Goal: Find specific page/section: Find specific page/section

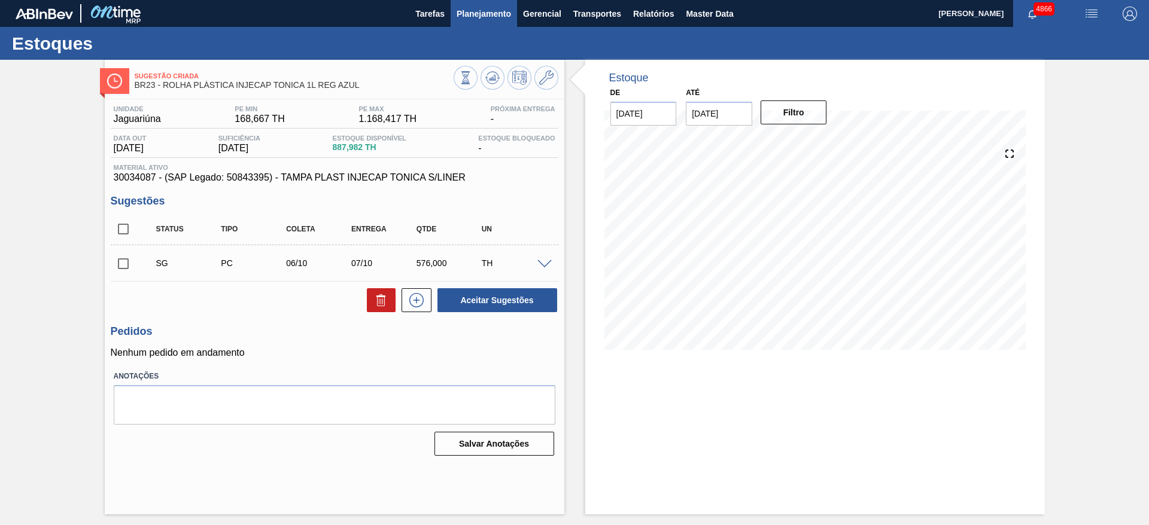
click at [505, 9] on span "Planejamento" at bounding box center [484, 14] width 54 height 14
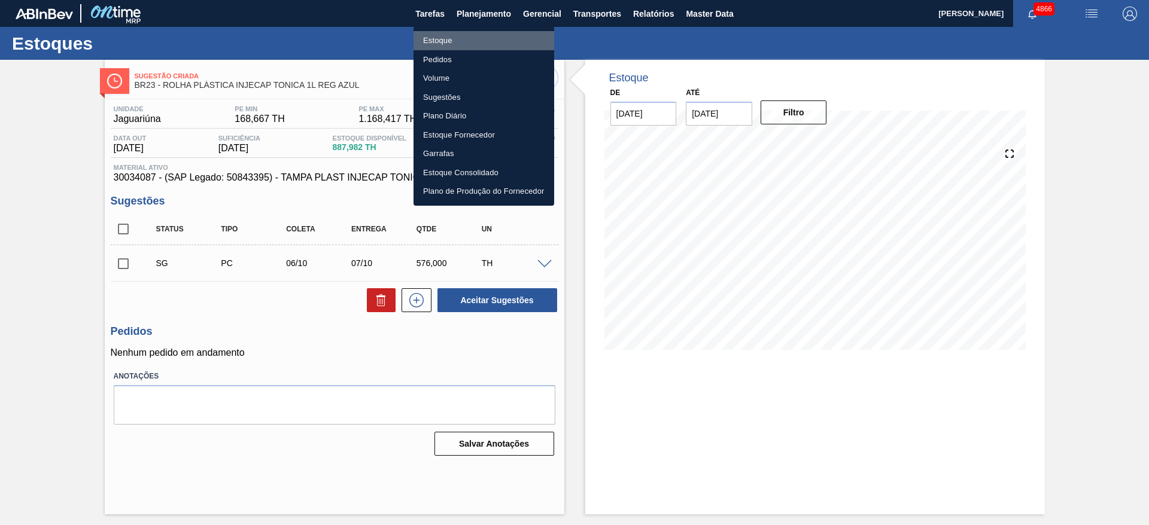
click at [481, 36] on li "Estoque" at bounding box center [484, 40] width 141 height 19
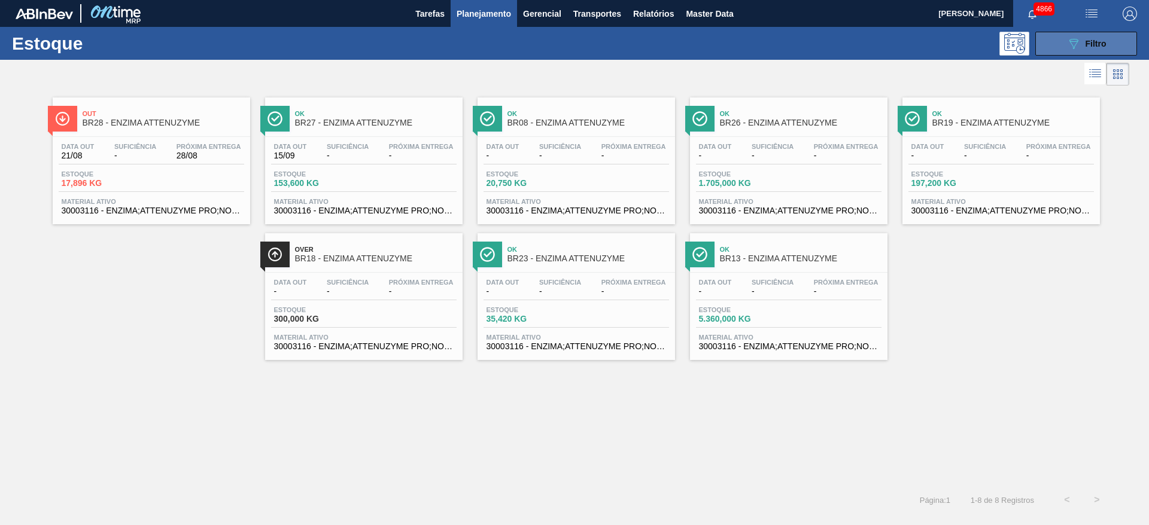
click at [1081, 44] on div "089F7B8B-B2A5-4AFE-B5C0-19BA573D28AC Filtro" at bounding box center [1086, 44] width 40 height 14
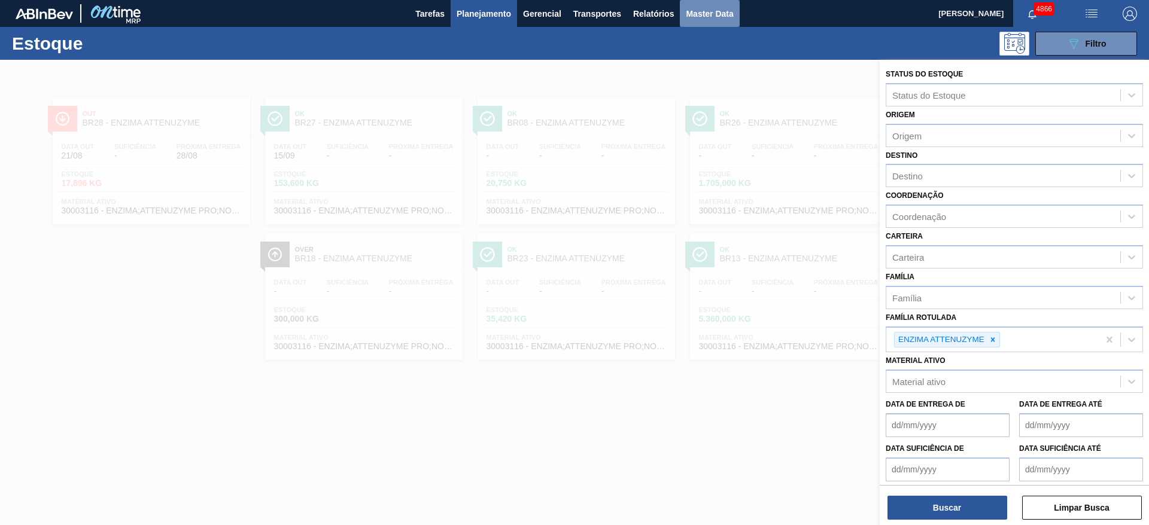
click at [715, 11] on span "Master Data" at bounding box center [709, 14] width 47 height 14
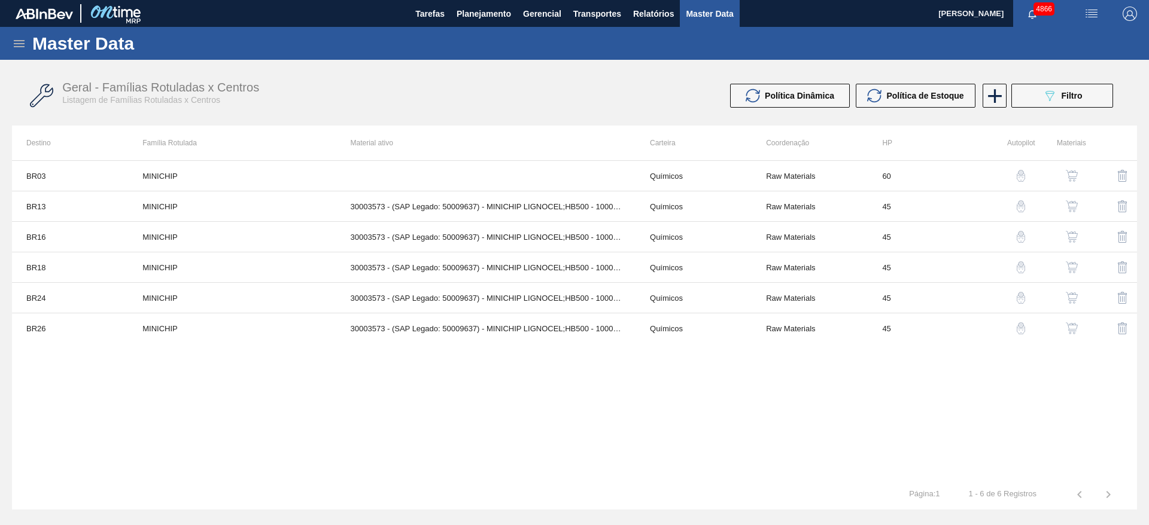
click at [25, 41] on icon at bounding box center [19, 43] width 11 height 7
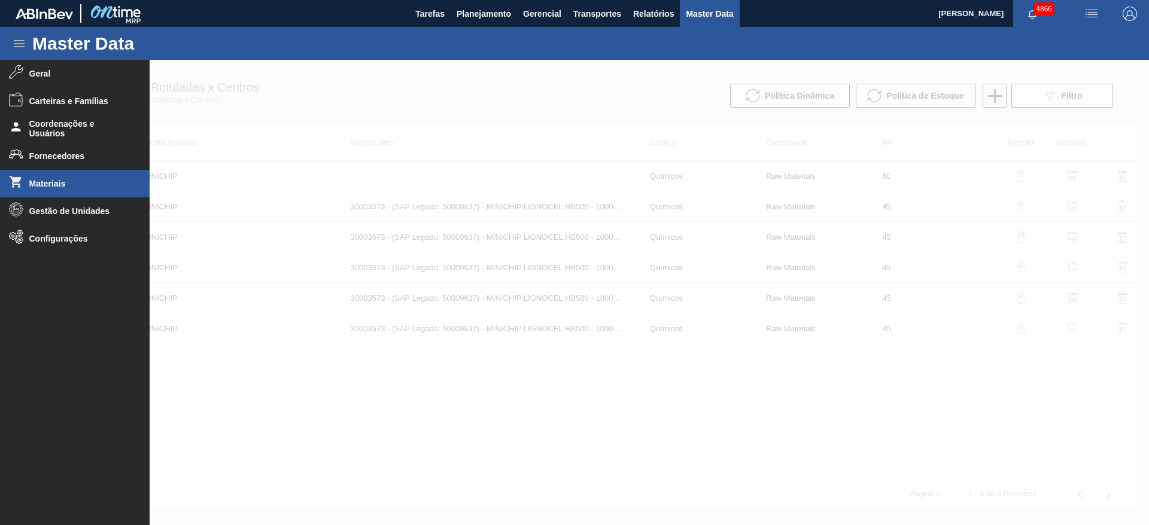
click at [93, 184] on span "Materiais" at bounding box center [78, 184] width 99 height 10
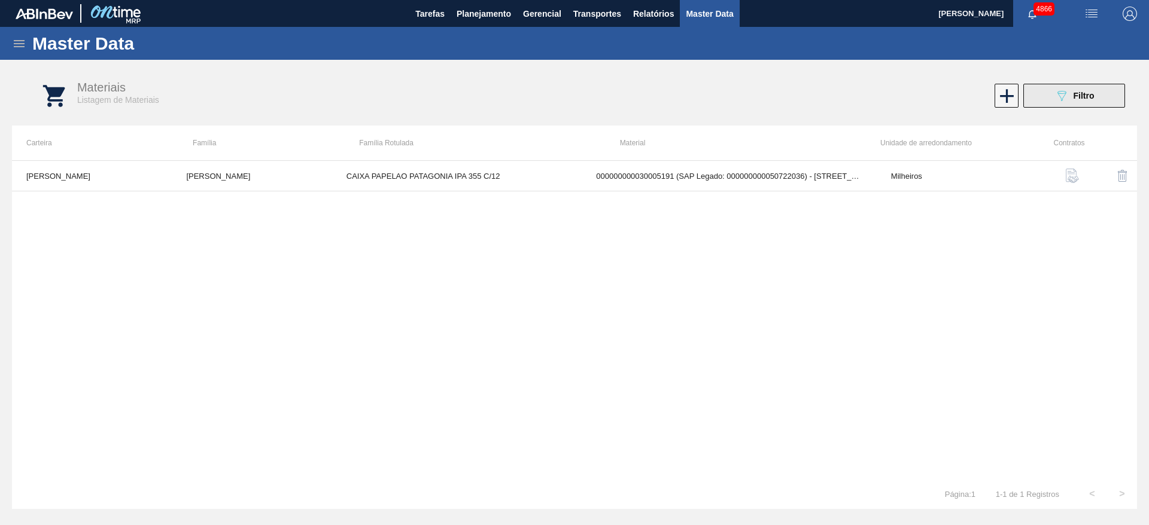
click at [1107, 94] on button "089F7B8B-B2A5-4AFE-B5C0-19BA573D28AC Filtro" at bounding box center [1074, 96] width 102 height 24
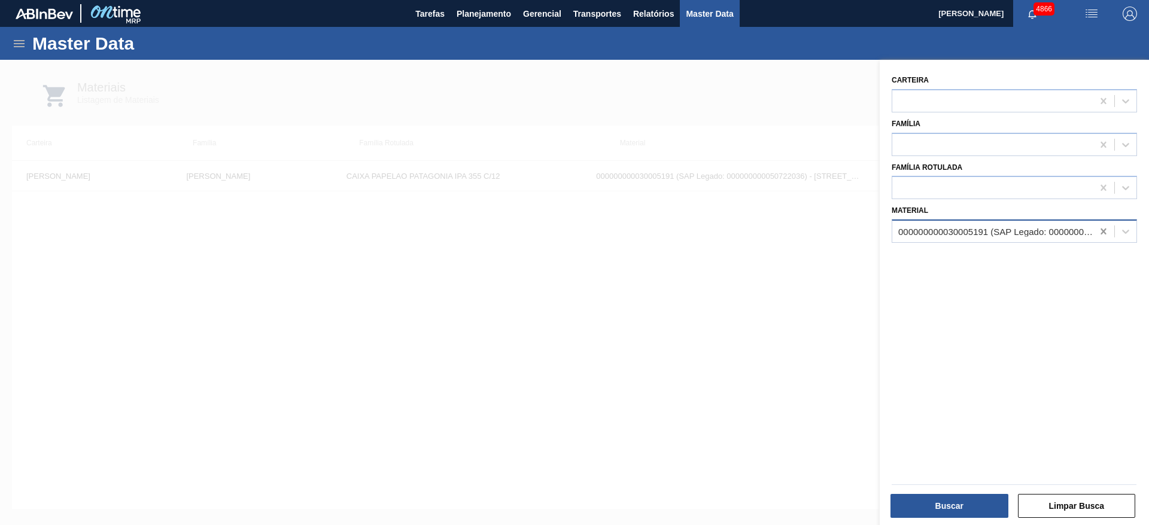
click at [1102, 233] on icon at bounding box center [1103, 232] width 12 height 12
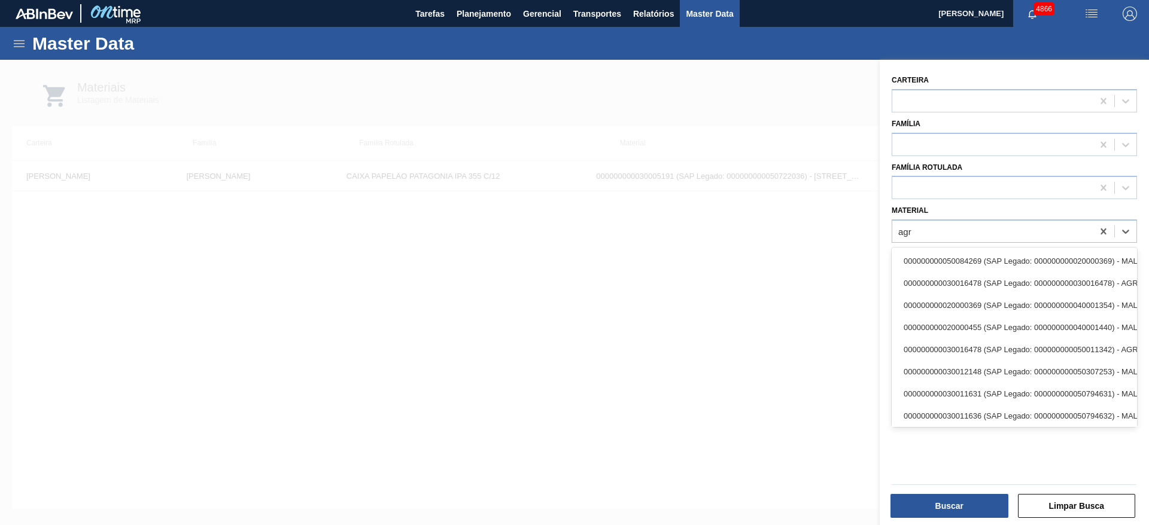
type input "agr"
click at [25, 45] on icon at bounding box center [19, 44] width 14 height 14
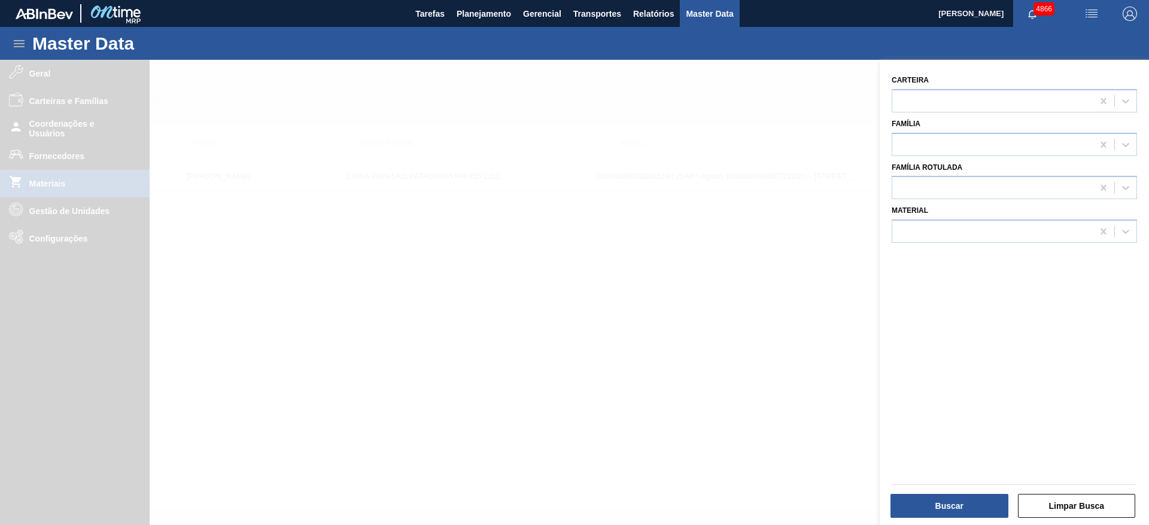
click at [53, 160] on div at bounding box center [574, 322] width 1149 height 525
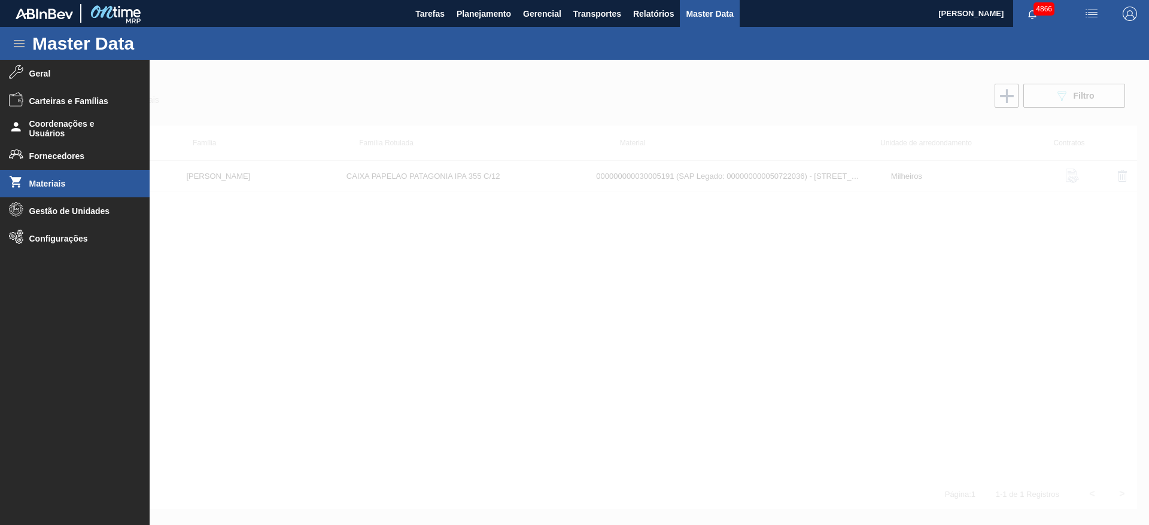
click at [52, 159] on div "Master Data Geral Carteiras e Famílias Coordenações e Usuários Fornecedores Mat…" at bounding box center [574, 269] width 1149 height 484
click at [52, 159] on span "Fornecedores" at bounding box center [78, 156] width 99 height 10
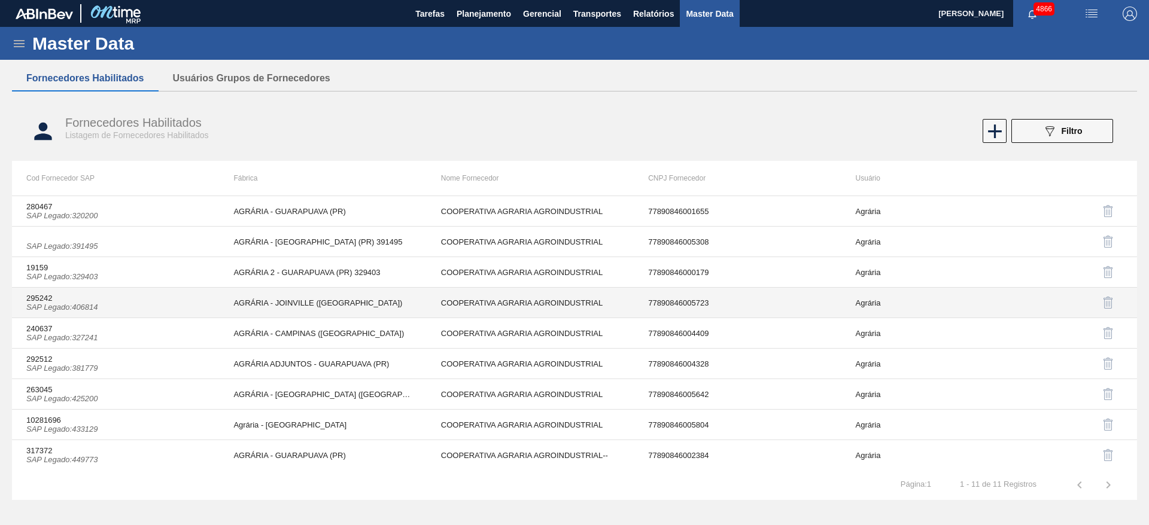
click at [161, 312] on td "295242 SAP Legado : 406814" at bounding box center [115, 303] width 207 height 31
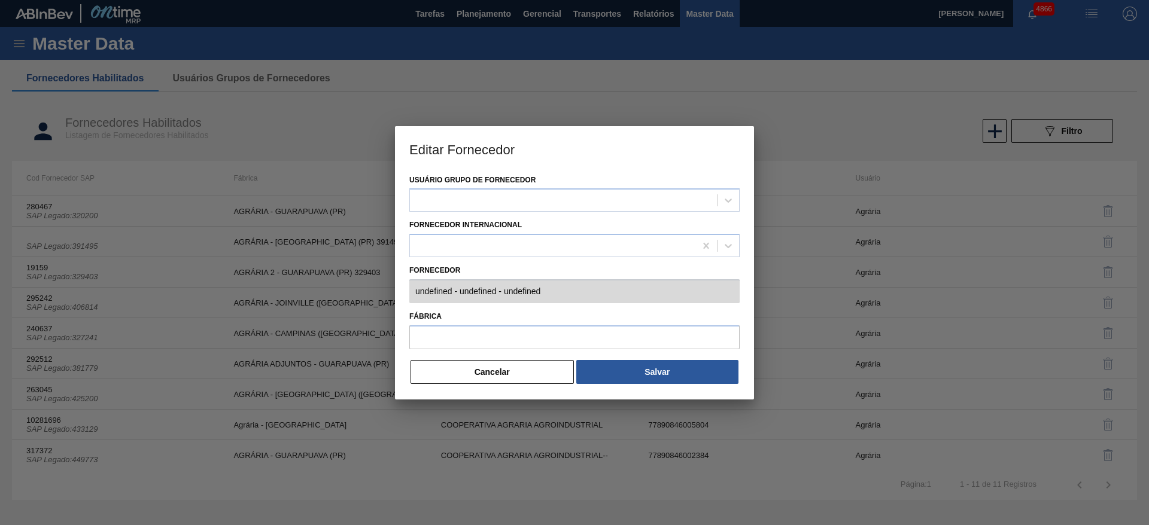
type input "295242 (SAP Legado: 406814) - COOPERATIVA AGRARIA AGROINDUSTRIAL - 778908460057…"
type input "AGRÁRIA - JOINVILLE ([GEOGRAPHIC_DATA])"
